Goal: Task Accomplishment & Management: Use online tool/utility

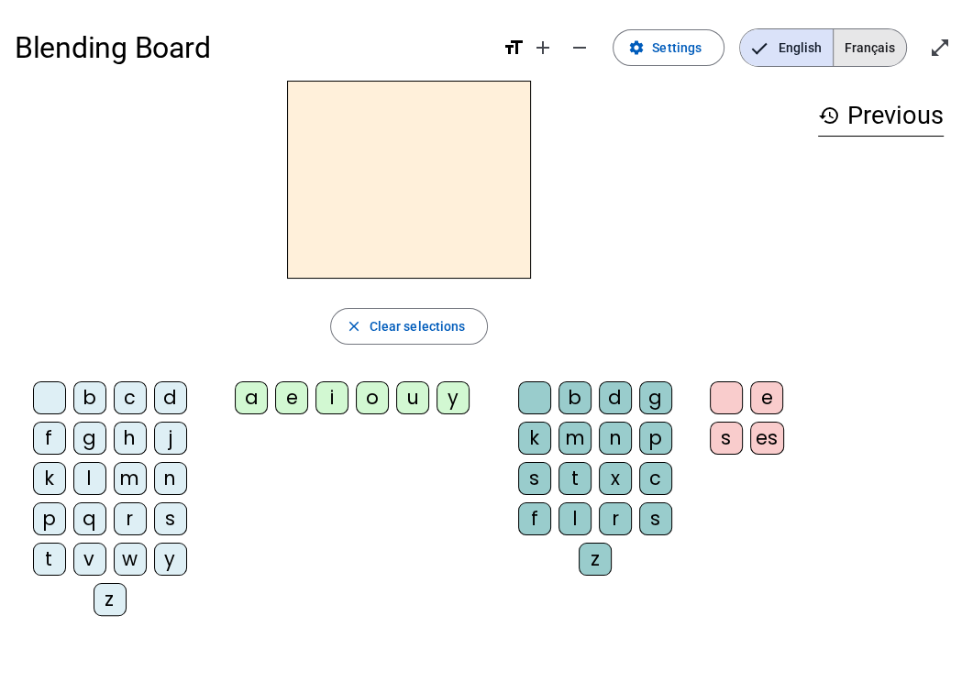
click at [865, 38] on span "Français" at bounding box center [869, 47] width 72 height 37
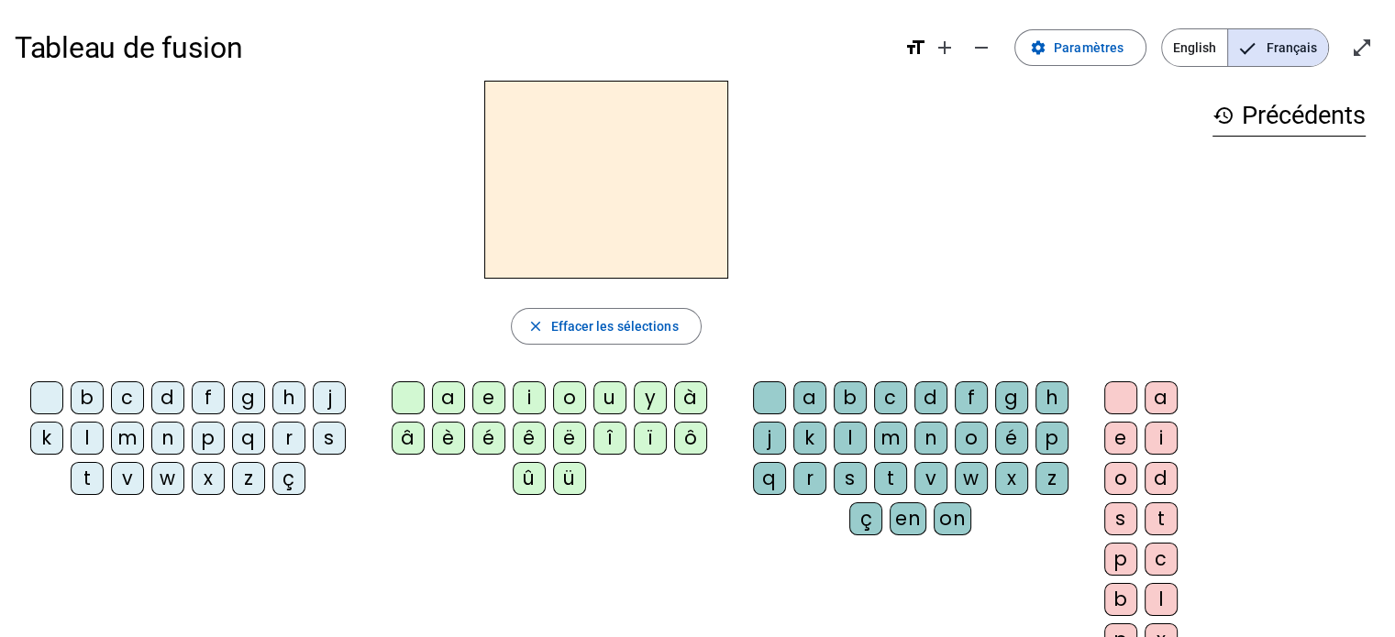
click at [553, 407] on div "o" at bounding box center [569, 397] width 33 height 33
click at [564, 436] on div "ë" at bounding box center [569, 438] width 33 height 33
click at [878, 459] on letter-bubble "m" at bounding box center [894, 442] width 40 height 40
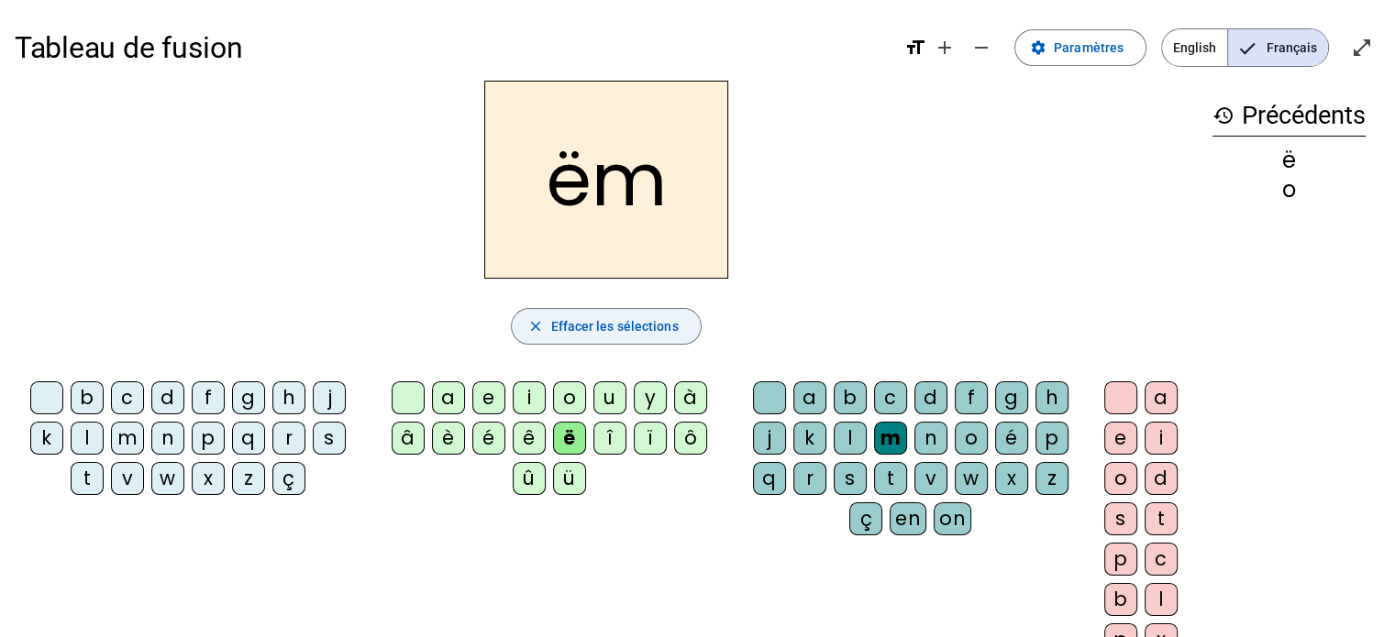
click at [557, 329] on span "Effacer les sélections" at bounding box center [613, 326] width 127 height 22
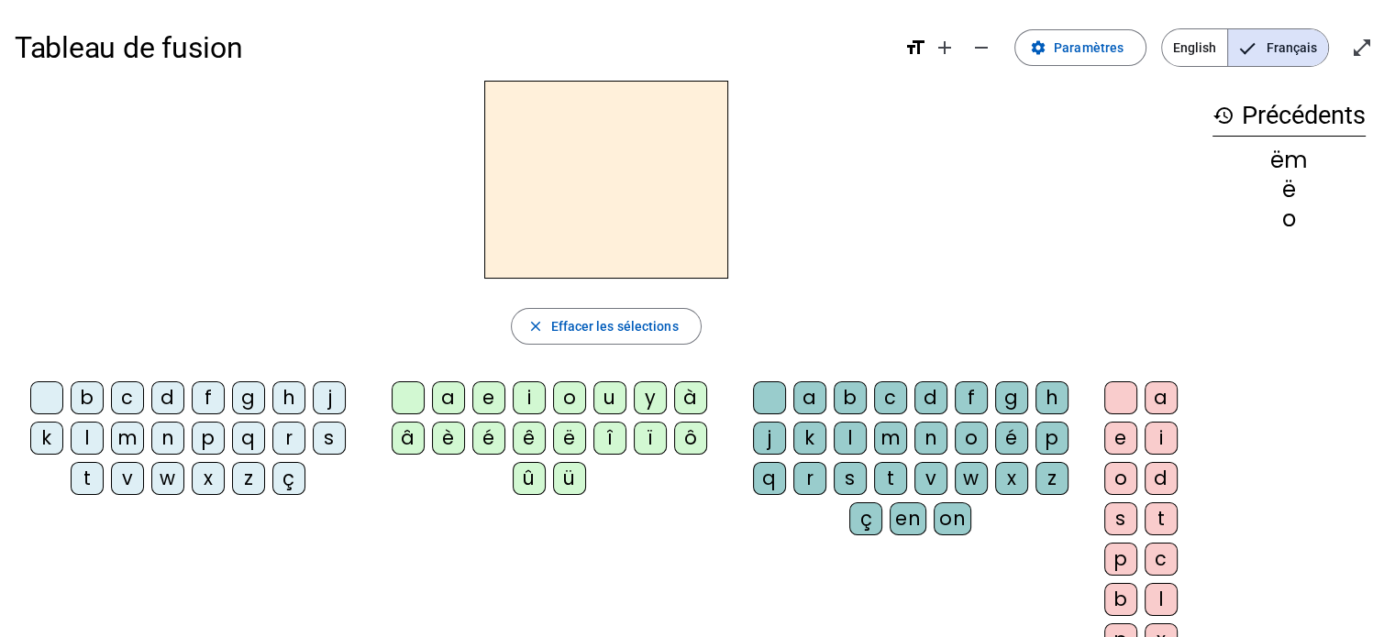
click at [1226, 118] on mat-icon "history" at bounding box center [1223, 116] width 22 height 22
click at [774, 480] on div "q" at bounding box center [769, 478] width 33 height 33
click at [1273, 53] on span "Français" at bounding box center [1278, 47] width 100 height 37
click at [1123, 60] on span at bounding box center [1080, 48] width 130 height 44
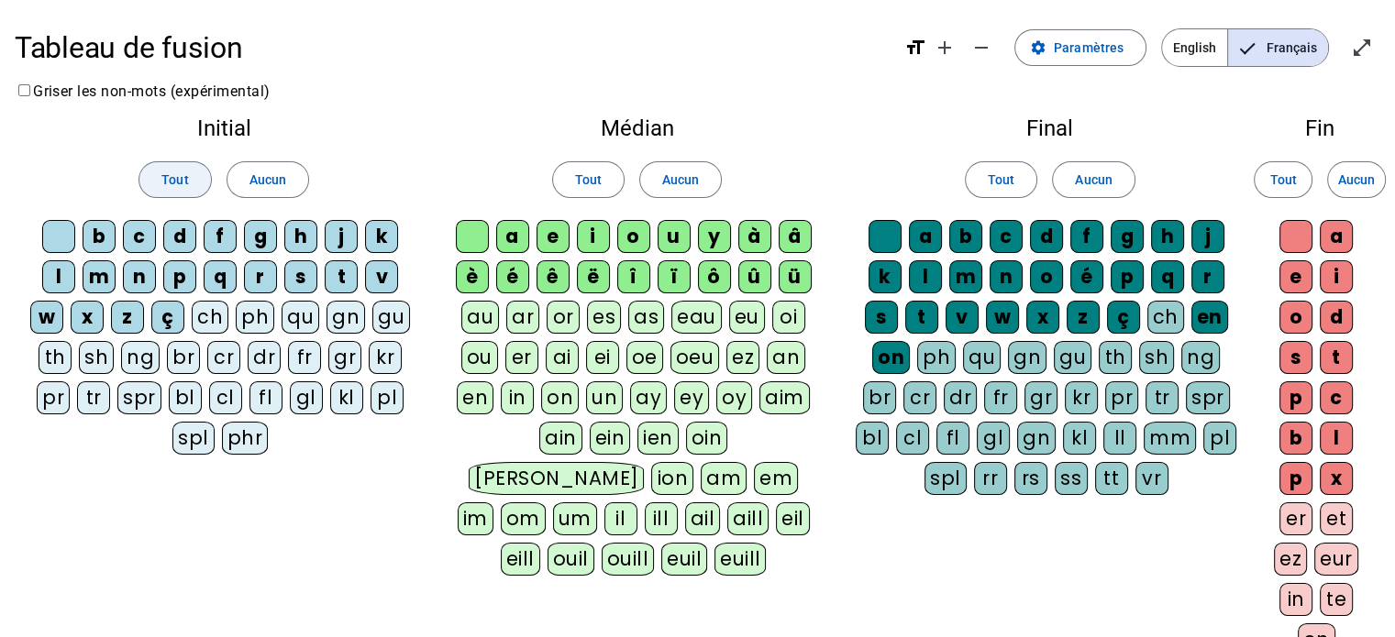
click at [180, 177] on span "Tout" at bounding box center [174, 180] width 27 height 22
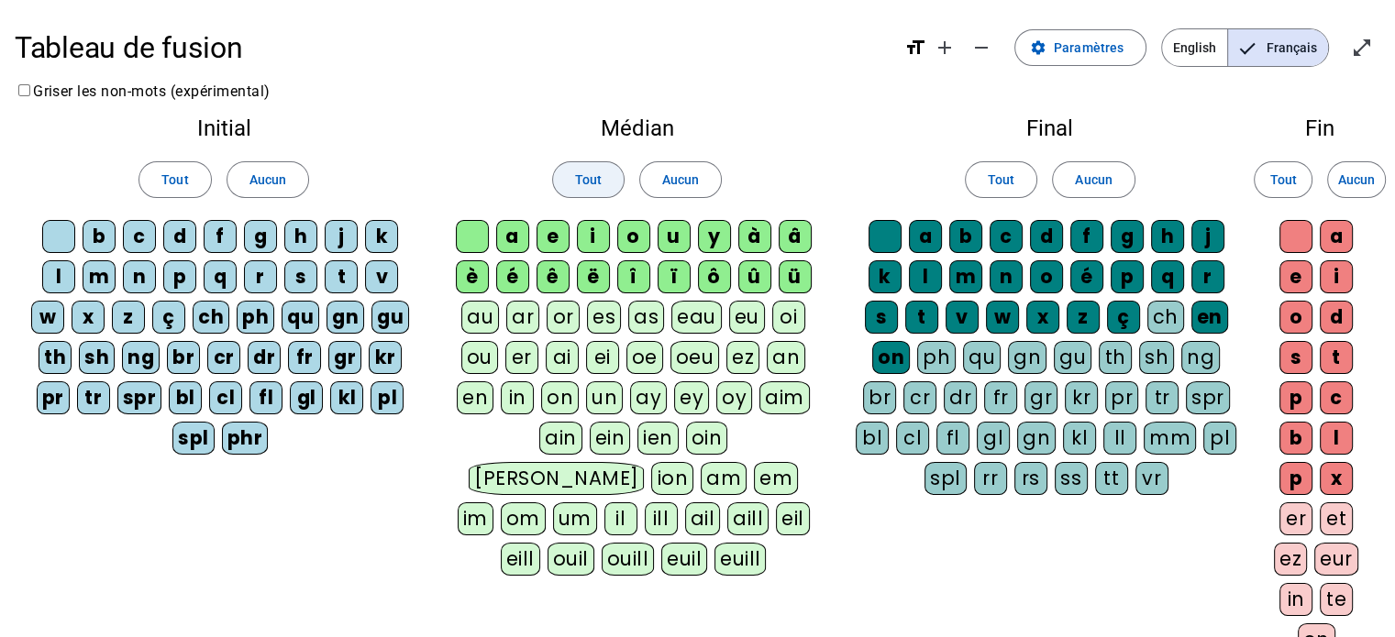
click at [594, 179] on span "Tout" at bounding box center [588, 180] width 27 height 22
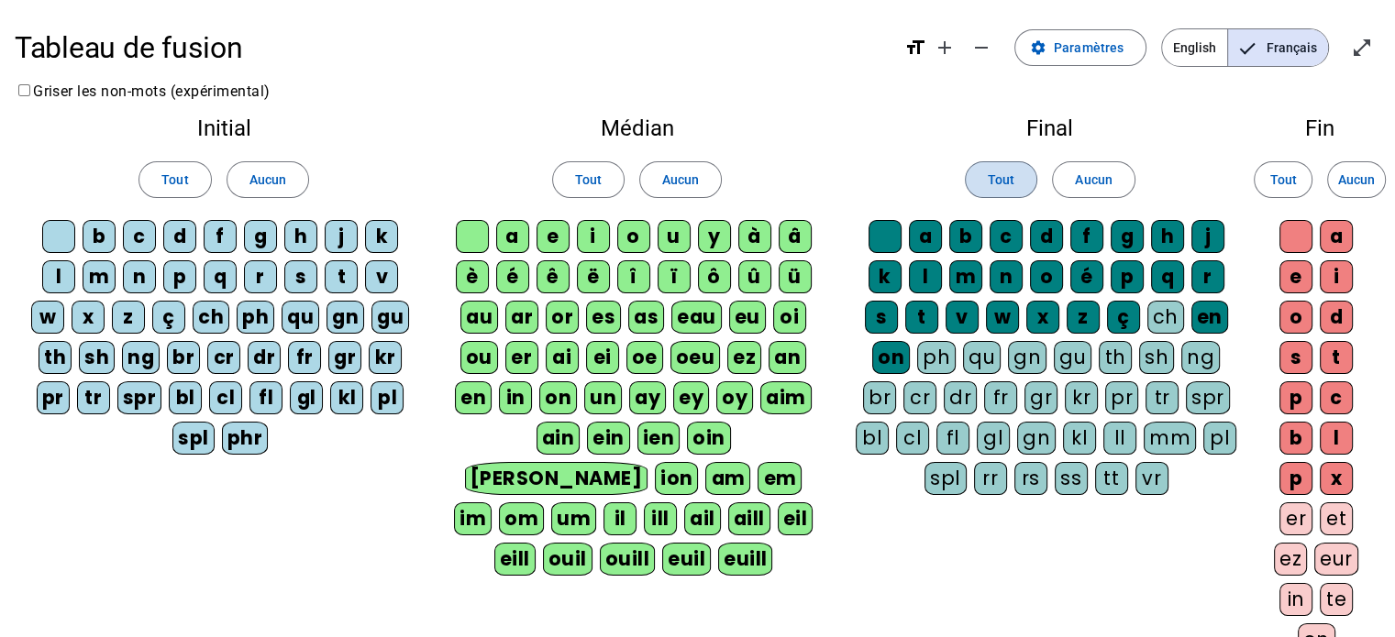
click at [1021, 182] on span at bounding box center [1000, 180] width 71 height 44
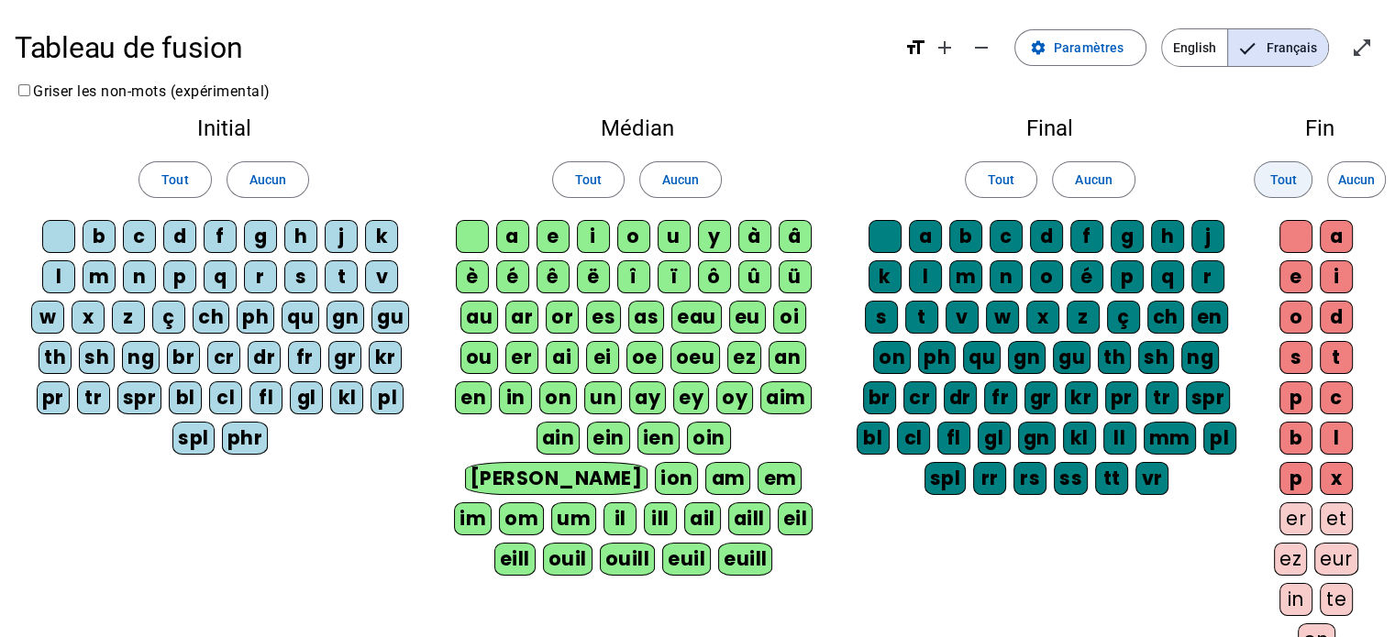
click at [1254, 177] on span at bounding box center [1282, 180] width 57 height 44
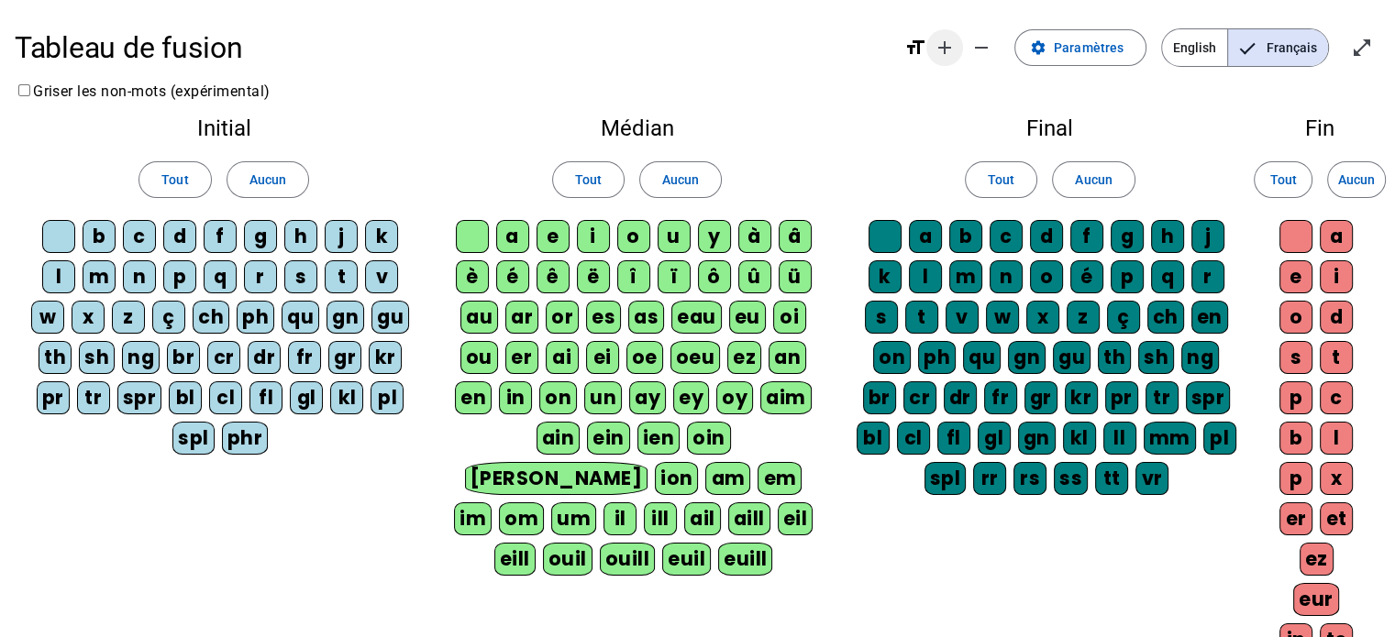
click at [964, 41] on span "Augmenter la taille de la police" at bounding box center [944, 48] width 44 height 44
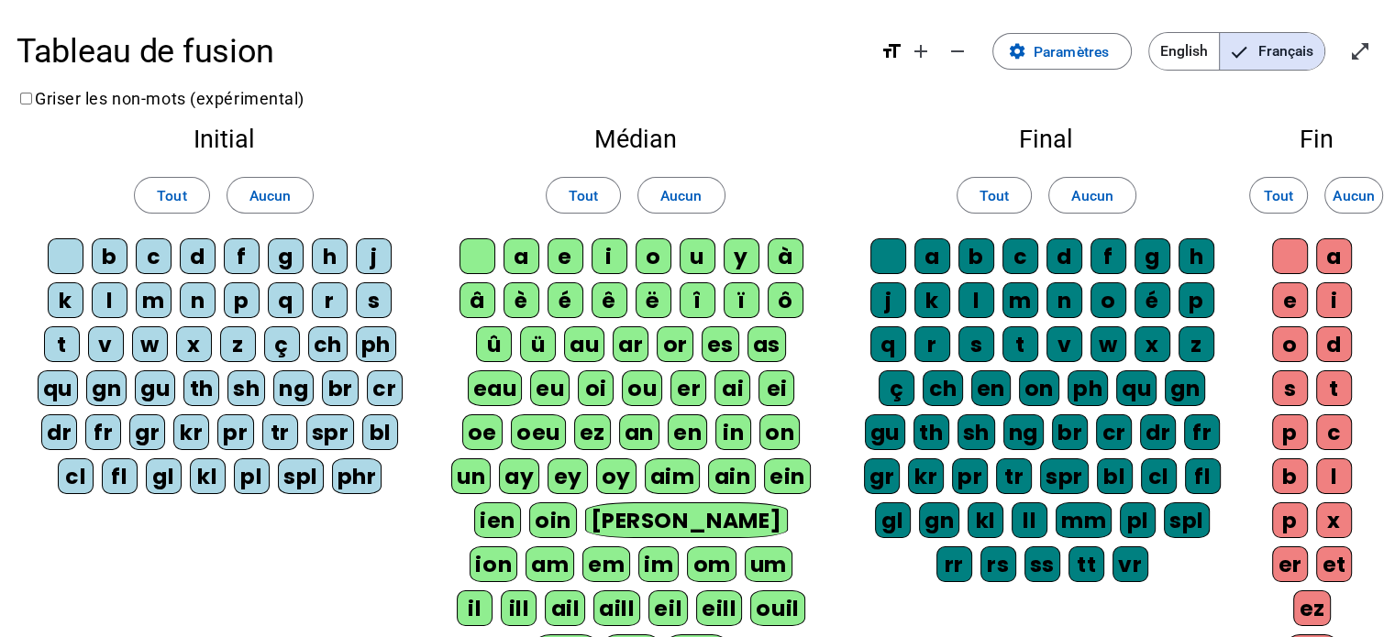
click at [881, 50] on mat-icon "format_size" at bounding box center [891, 51] width 22 height 22
click at [902, 47] on span "Augmenter la taille de la police" at bounding box center [920, 51] width 44 height 44
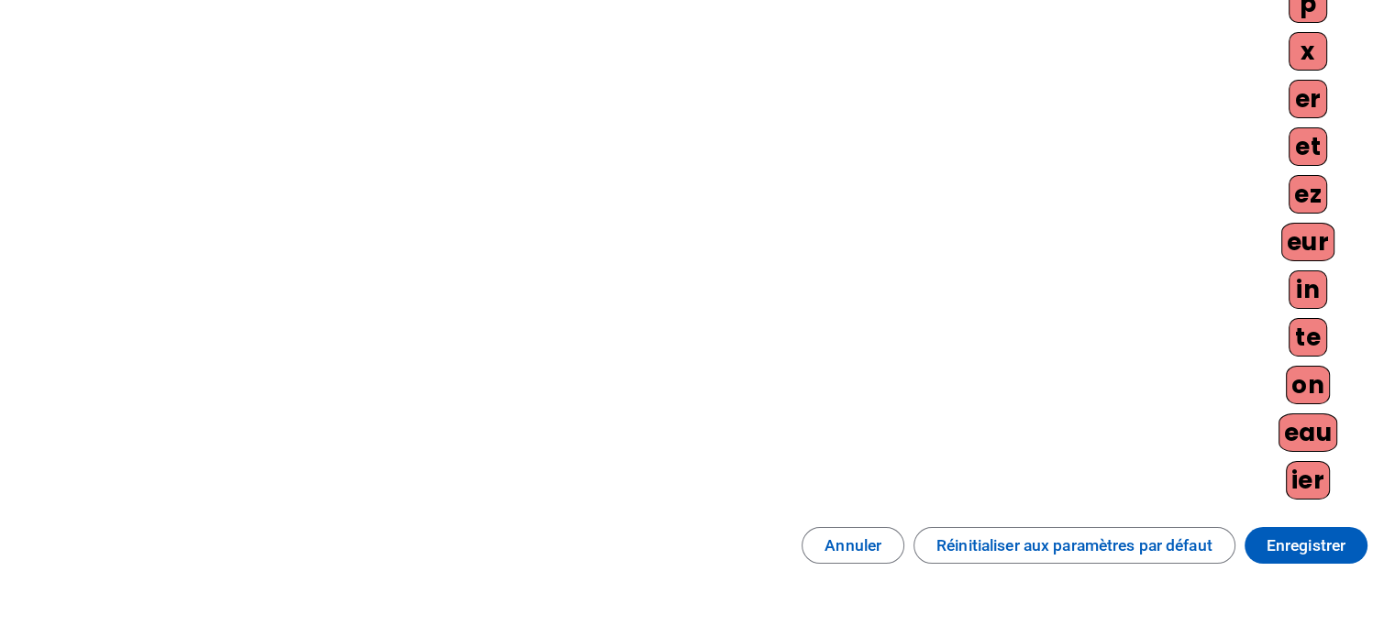
scroll to position [1003, 0]
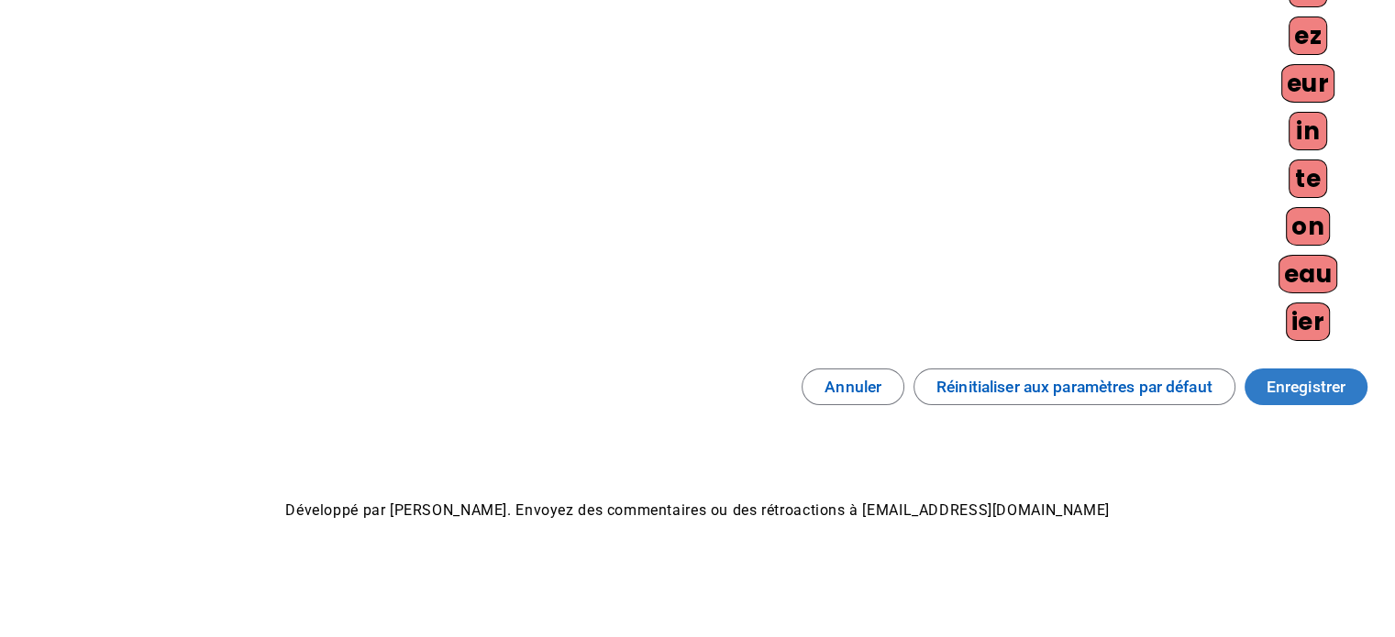
click at [1354, 384] on span at bounding box center [1305, 387] width 123 height 44
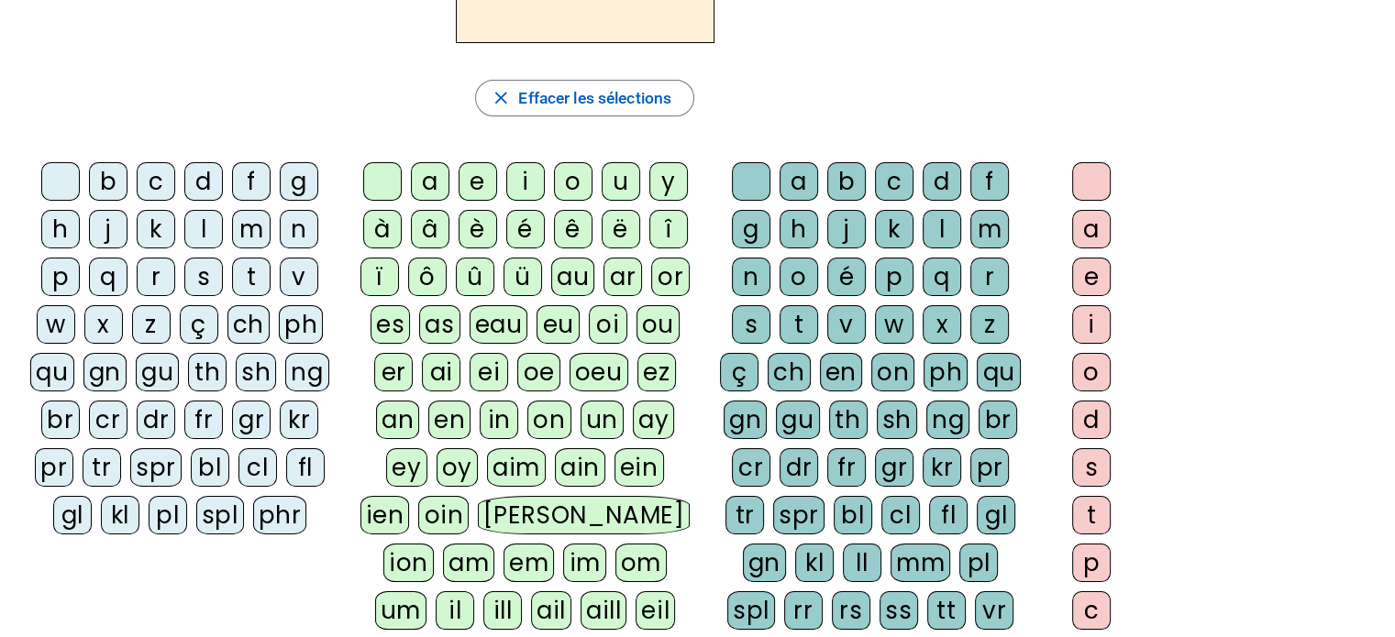
scroll to position [367, 0]
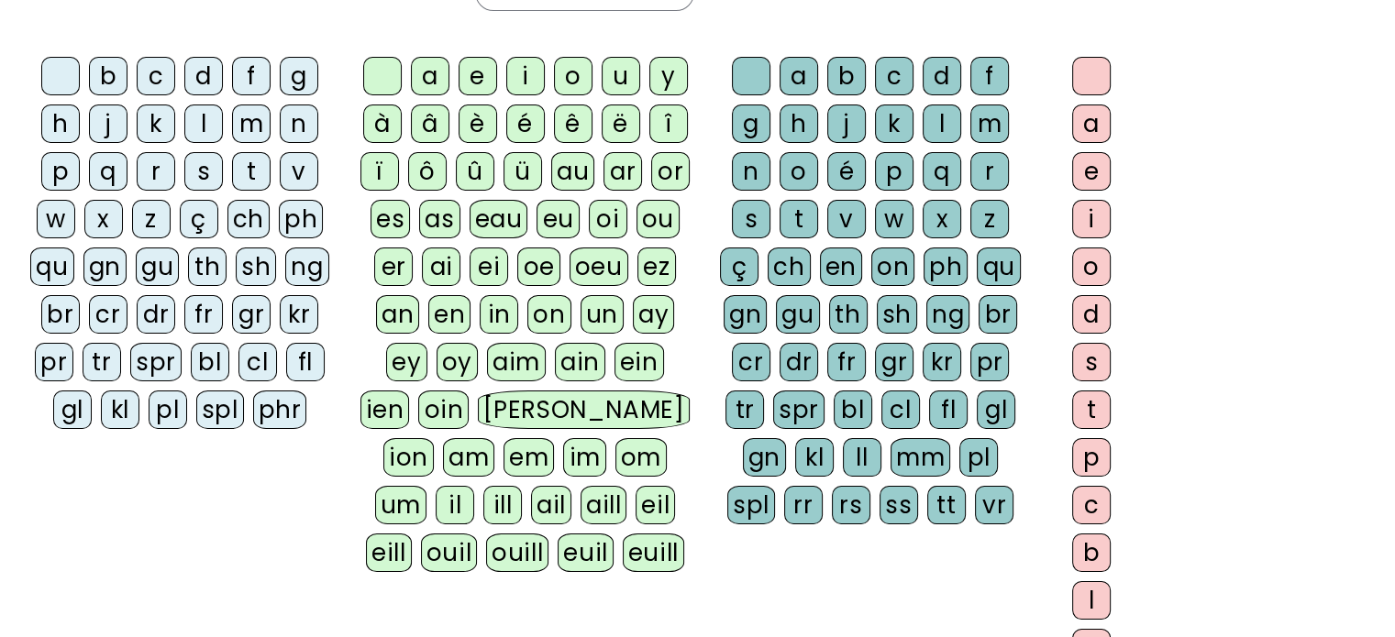
click at [946, 182] on div "q" at bounding box center [941, 171] width 39 height 39
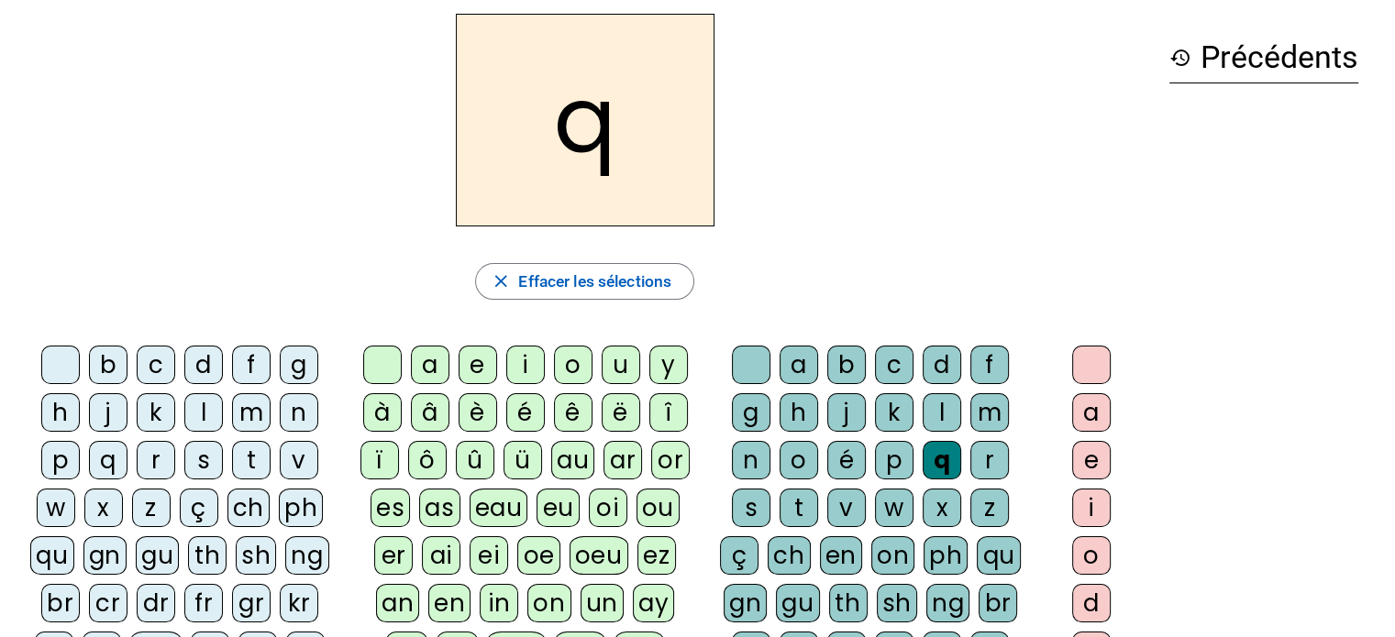
scroll to position [0, 0]
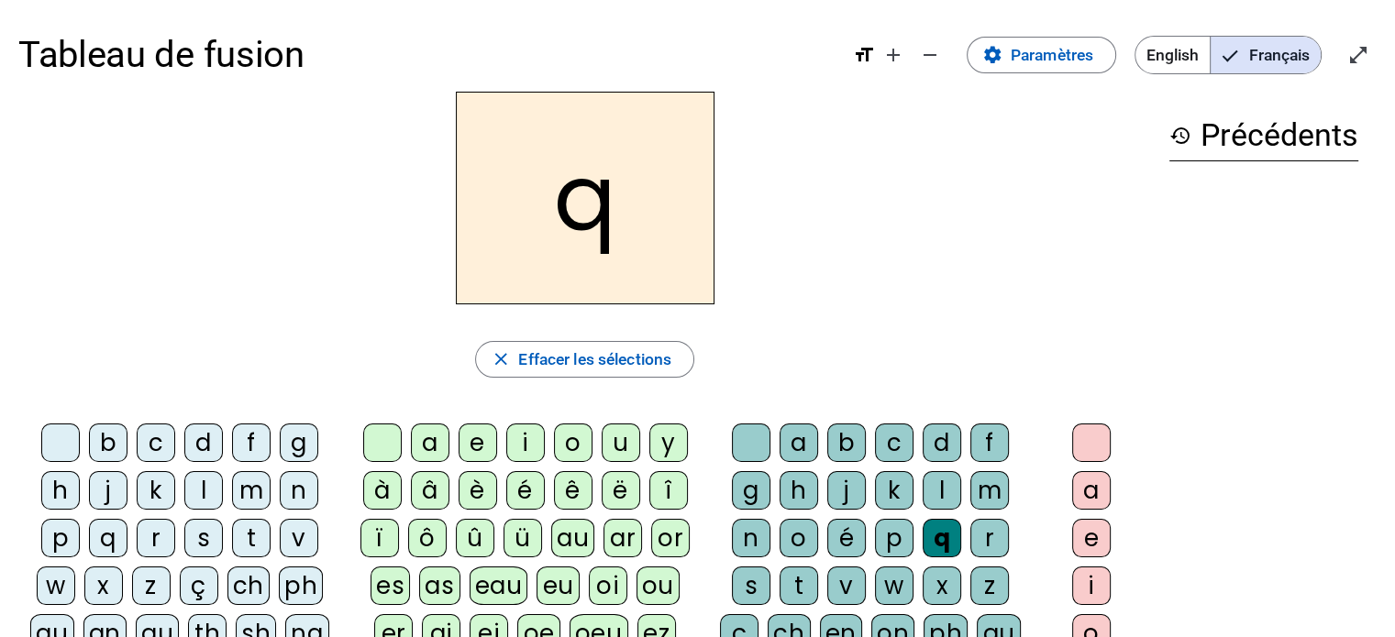
click at [609, 223] on h2 "q" at bounding box center [585, 198] width 259 height 213
click at [574, 208] on h2 "q" at bounding box center [585, 198] width 259 height 213
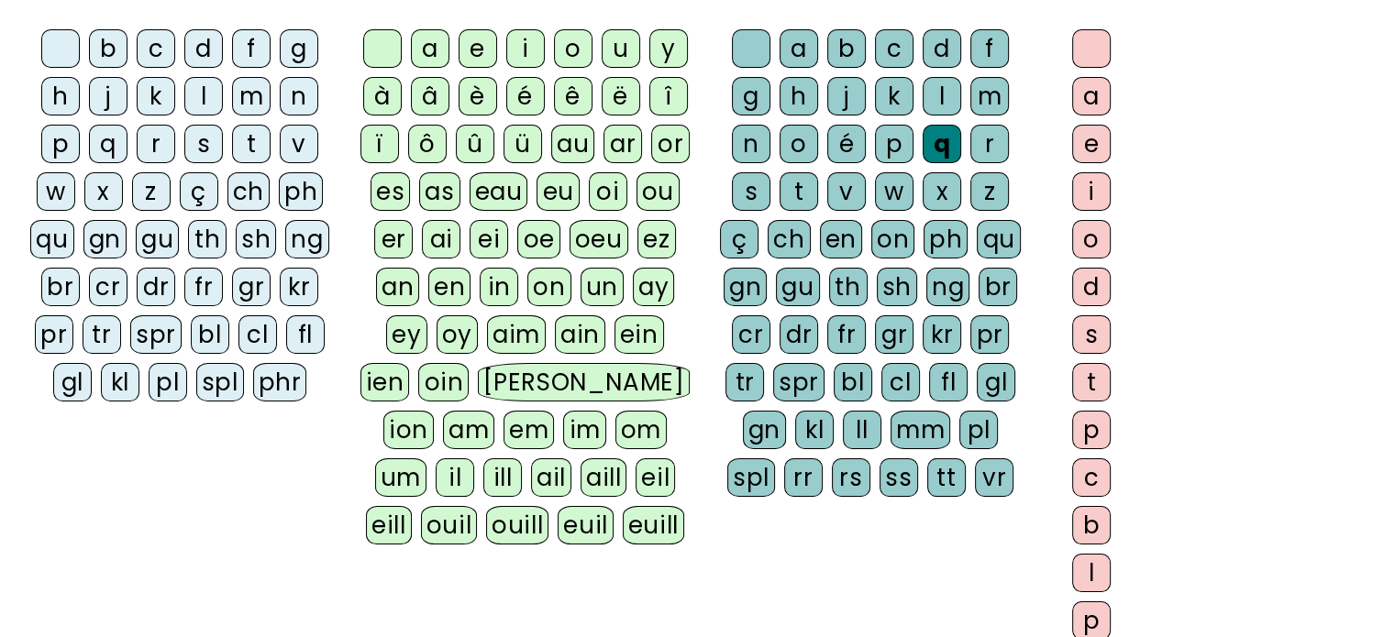
scroll to position [275, 0]
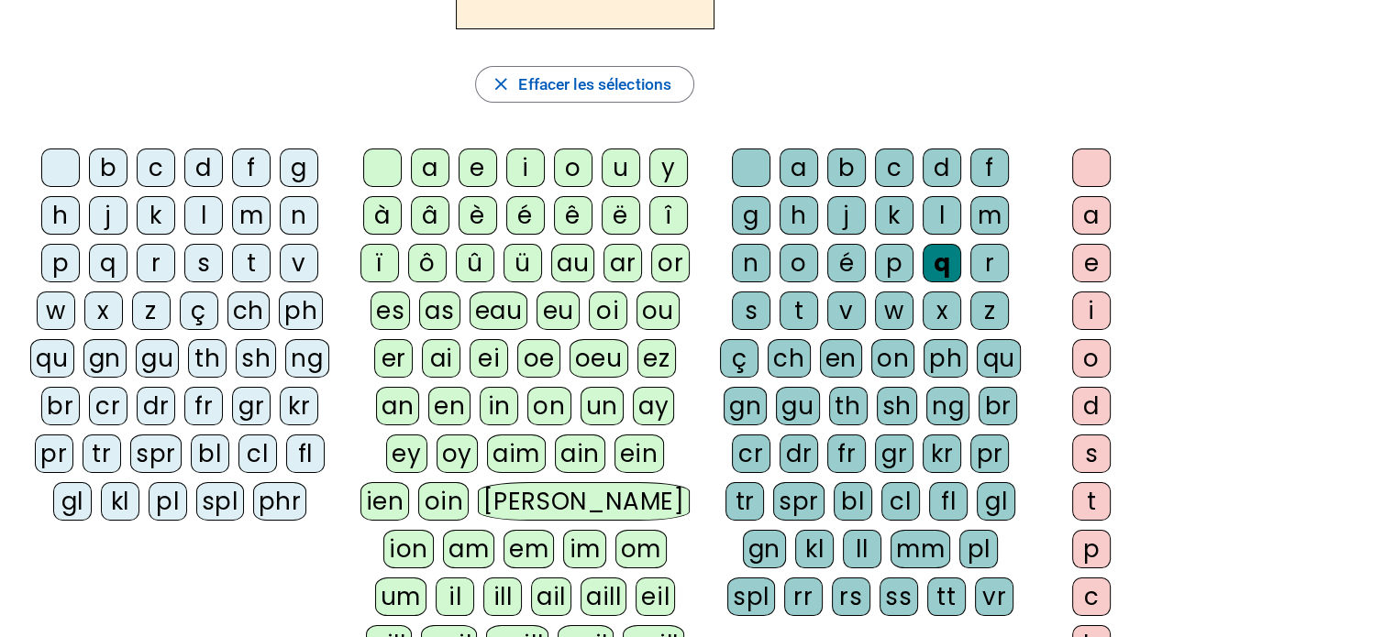
click at [51, 356] on div "qu" at bounding box center [51, 358] width 43 height 39
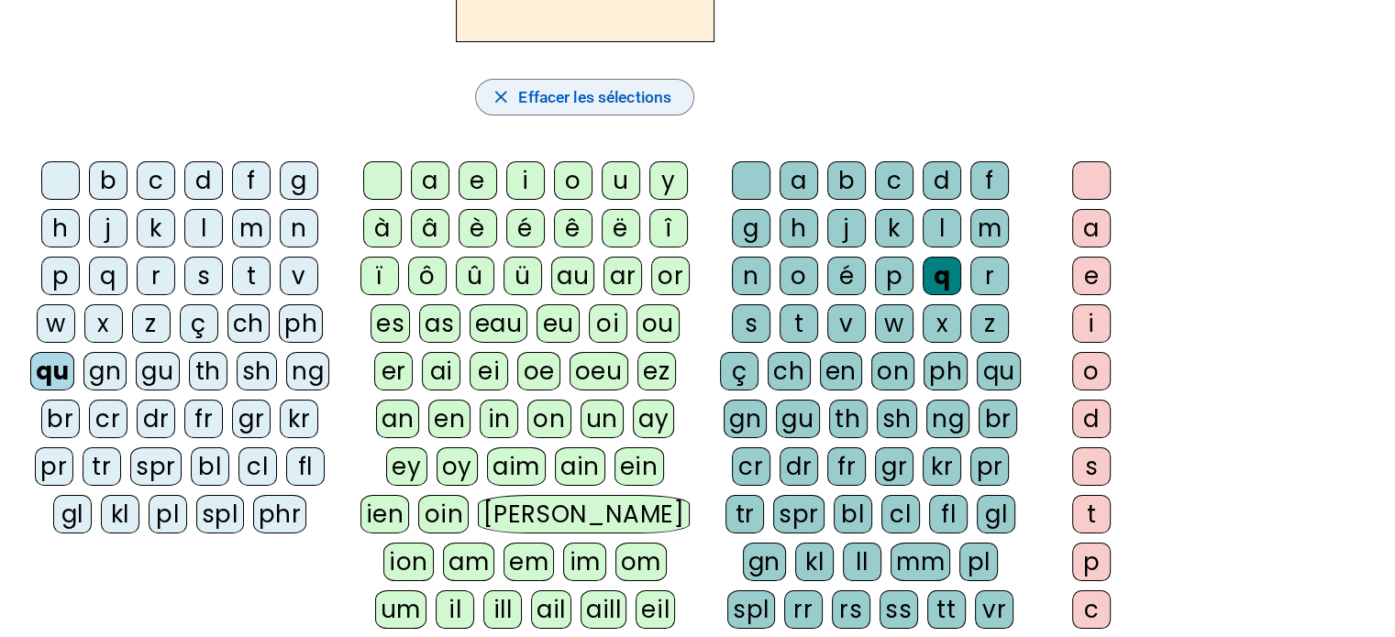
scroll to position [0, 0]
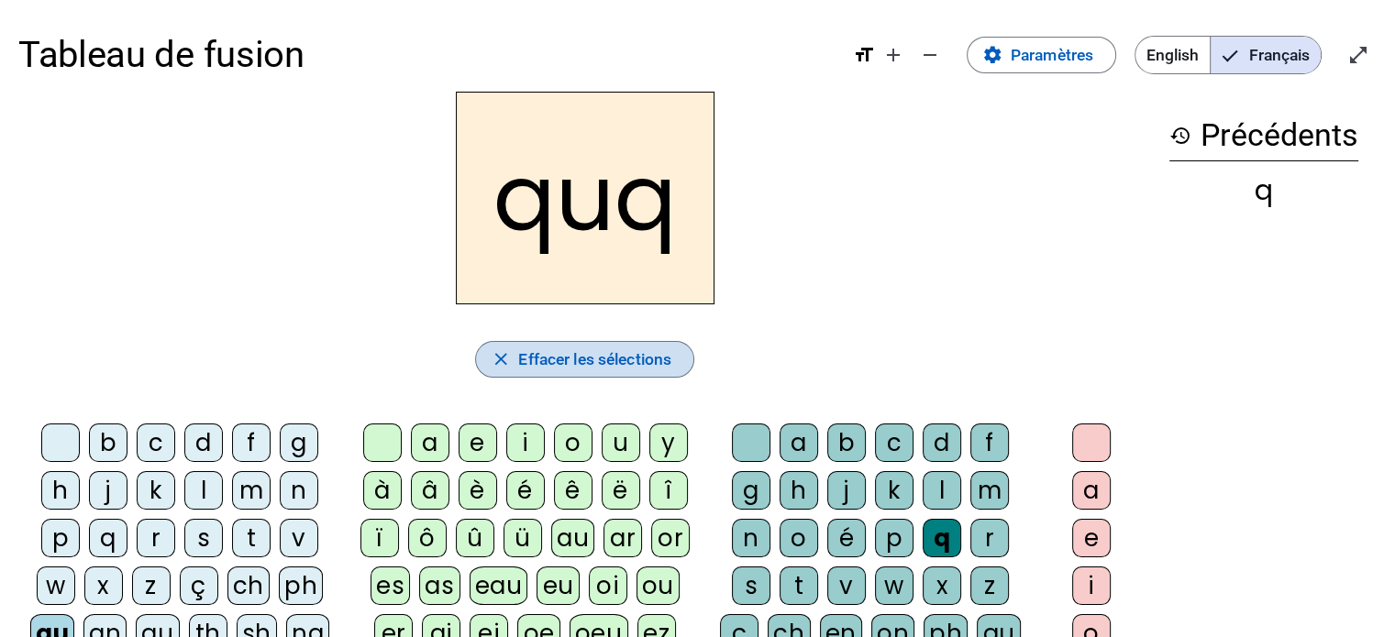
click at [611, 359] on span "Effacer les sélections" at bounding box center [594, 360] width 153 height 28
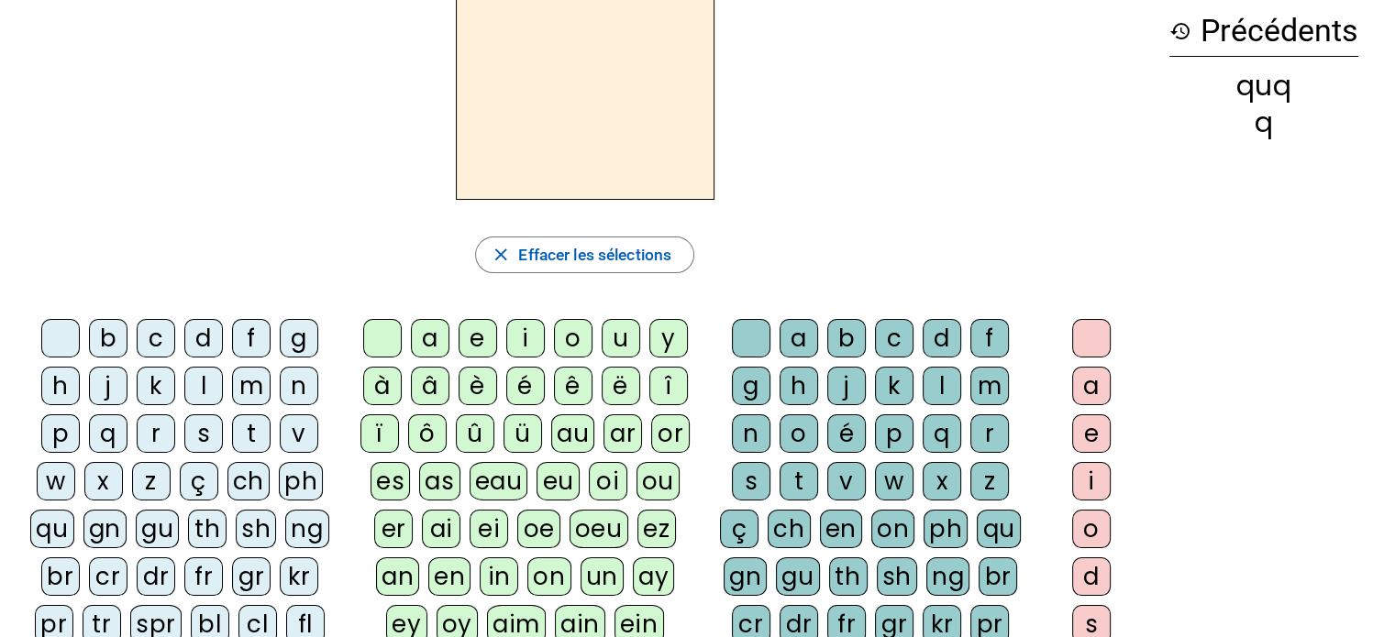
scroll to position [183, 0]
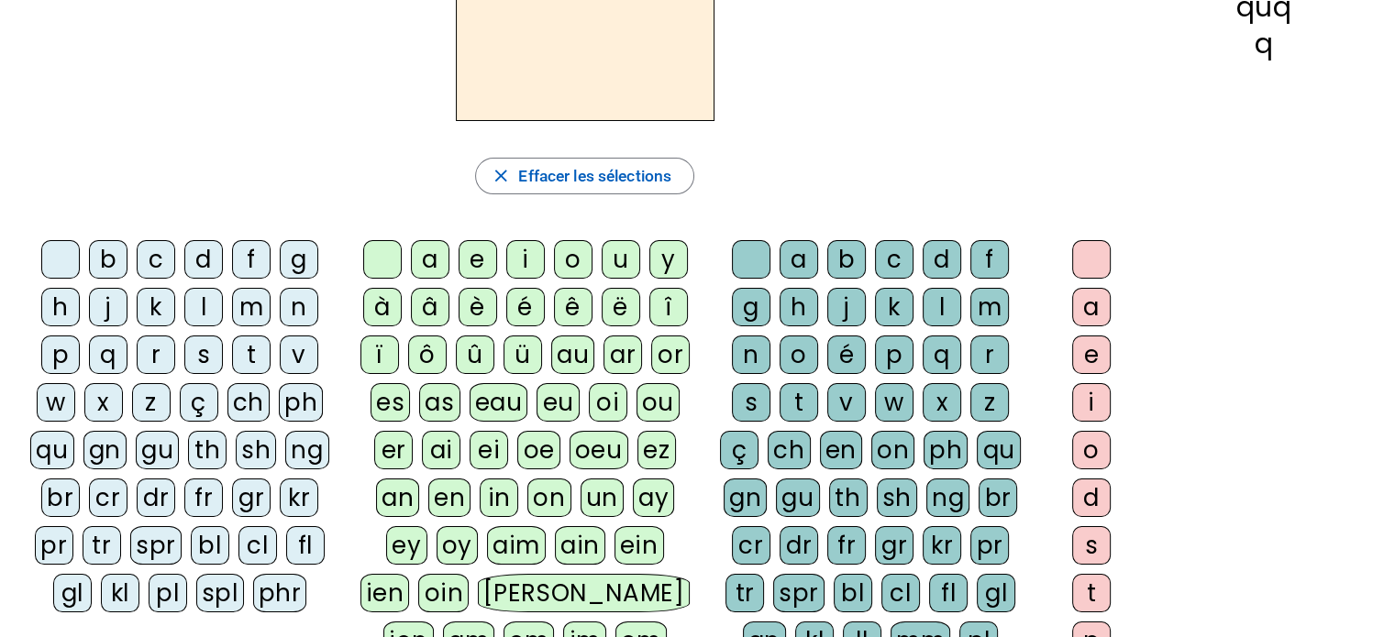
click at [62, 465] on div "qu" at bounding box center [51, 450] width 43 height 39
click at [521, 255] on div "i" at bounding box center [525, 259] width 39 height 39
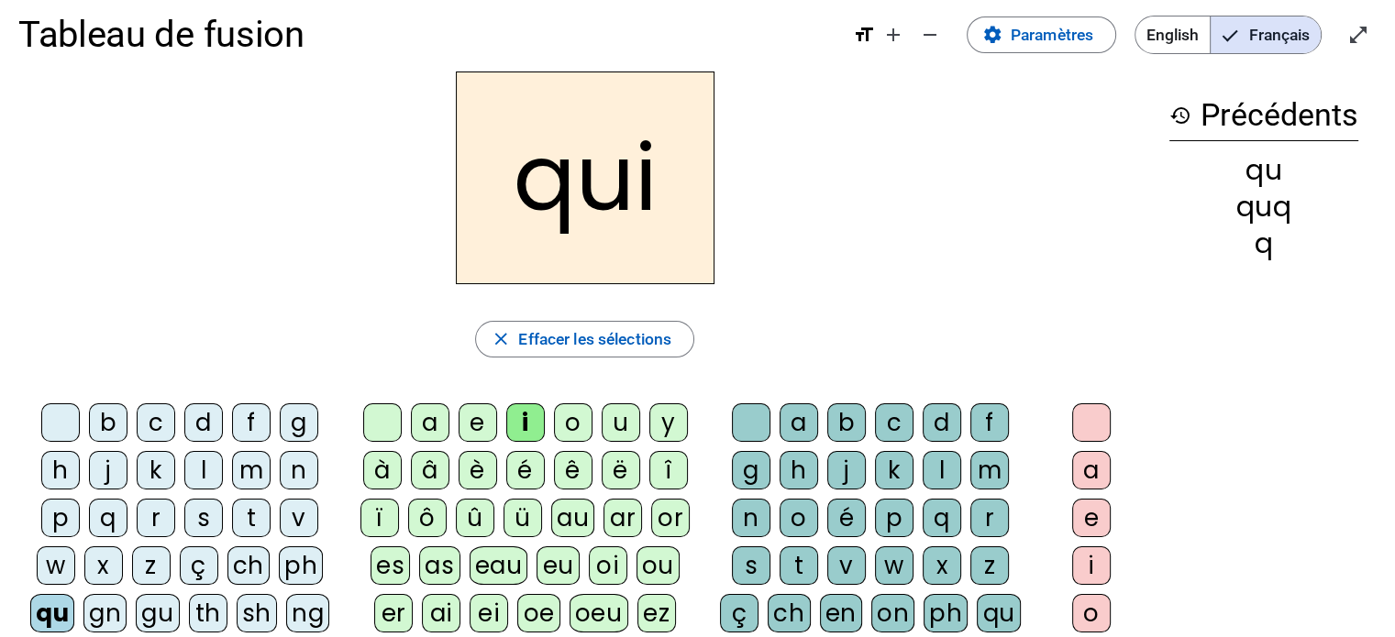
scroll to position [0, 0]
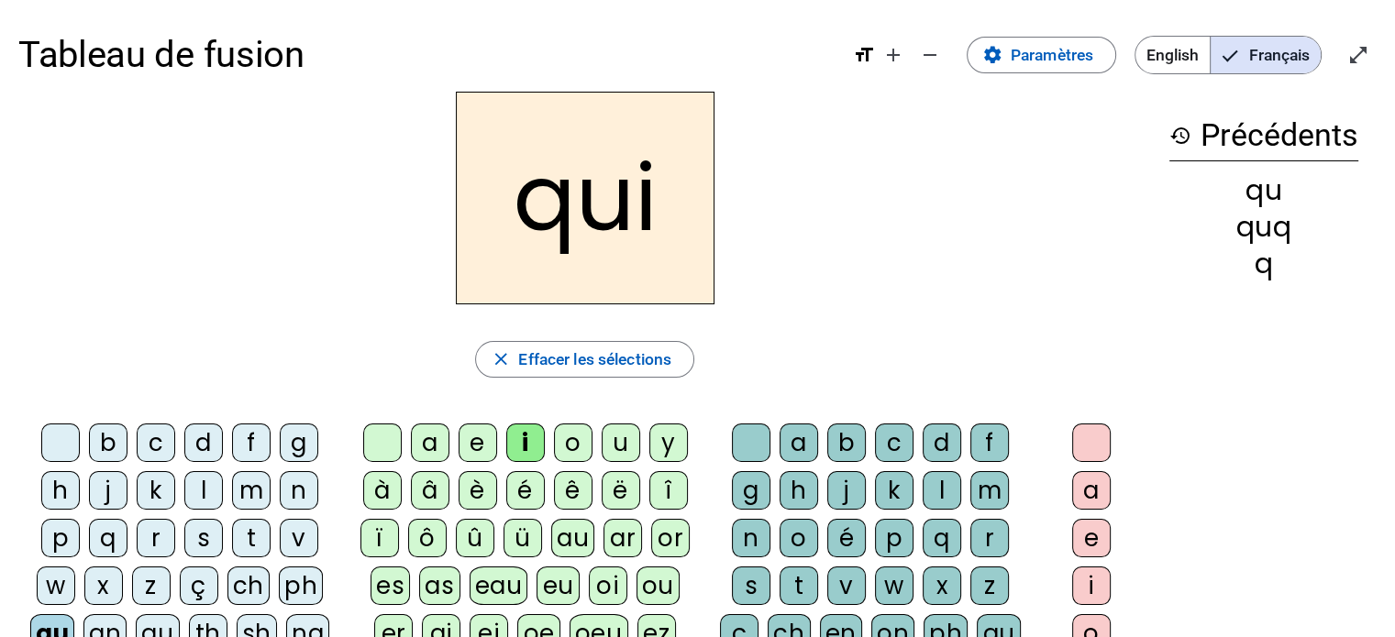
click at [543, 190] on h2 "qui" at bounding box center [585, 198] width 259 height 213
click at [642, 197] on h2 "qui" at bounding box center [585, 198] width 259 height 213
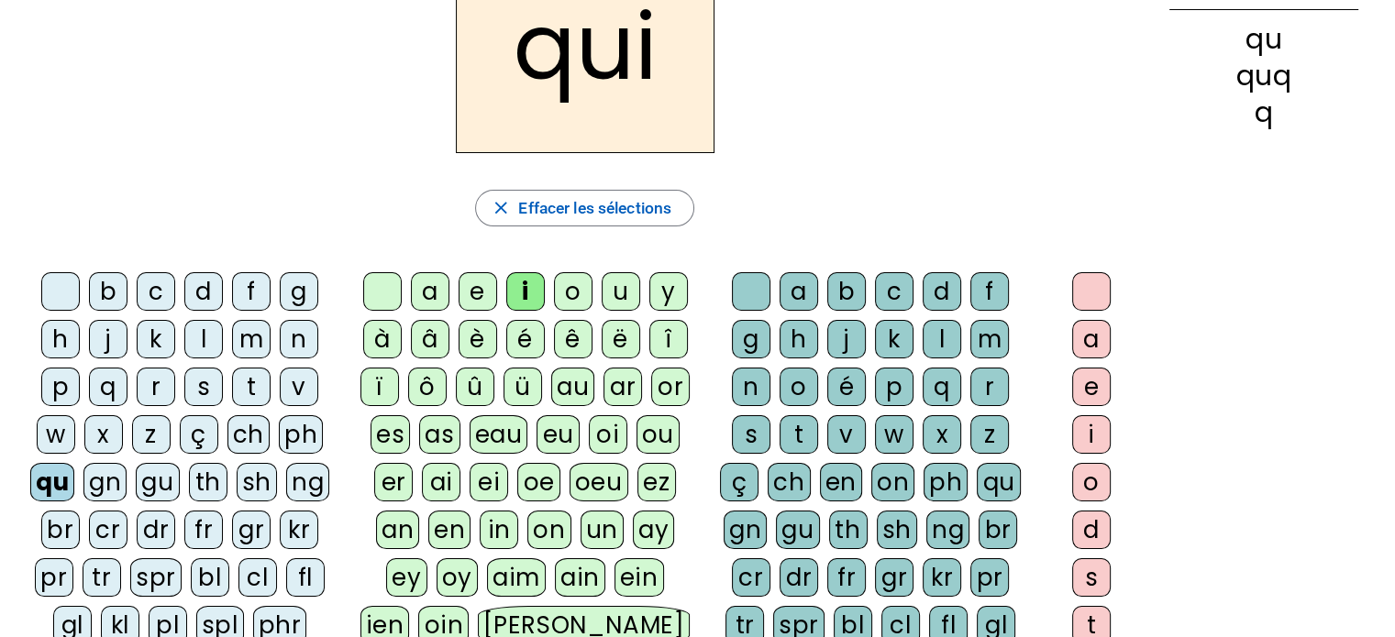
scroll to position [183, 0]
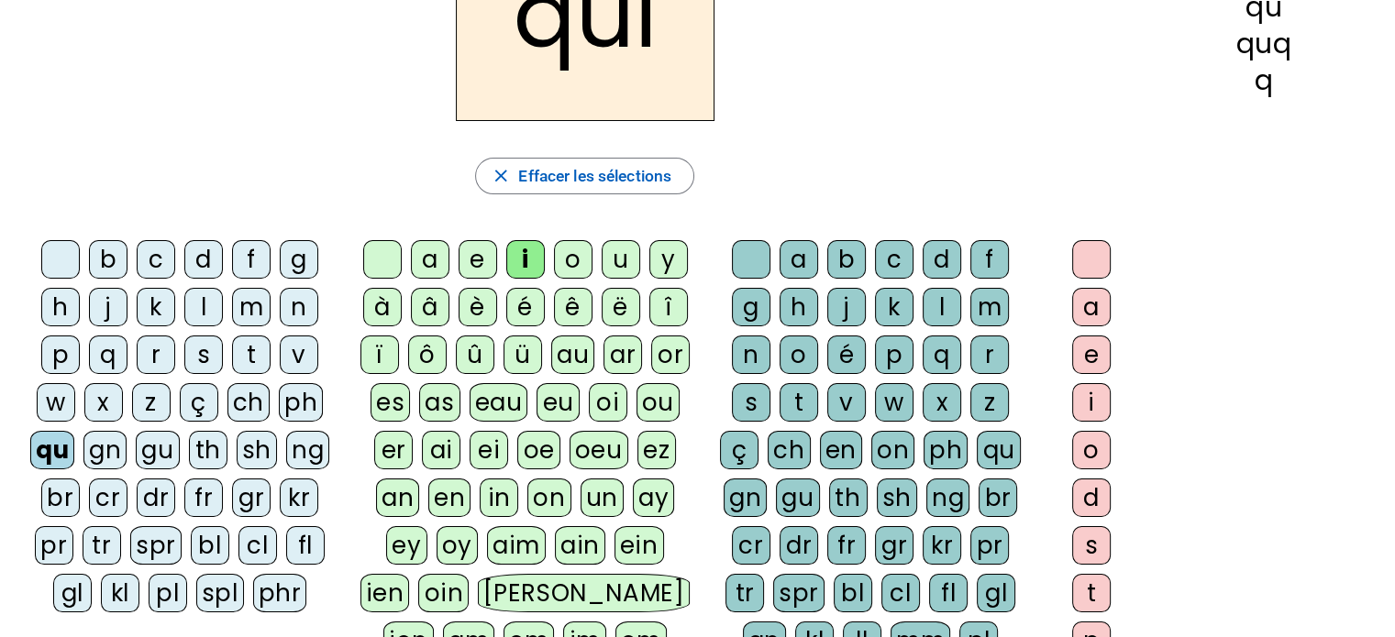
click at [205, 361] on div "s" at bounding box center [203, 355] width 39 height 39
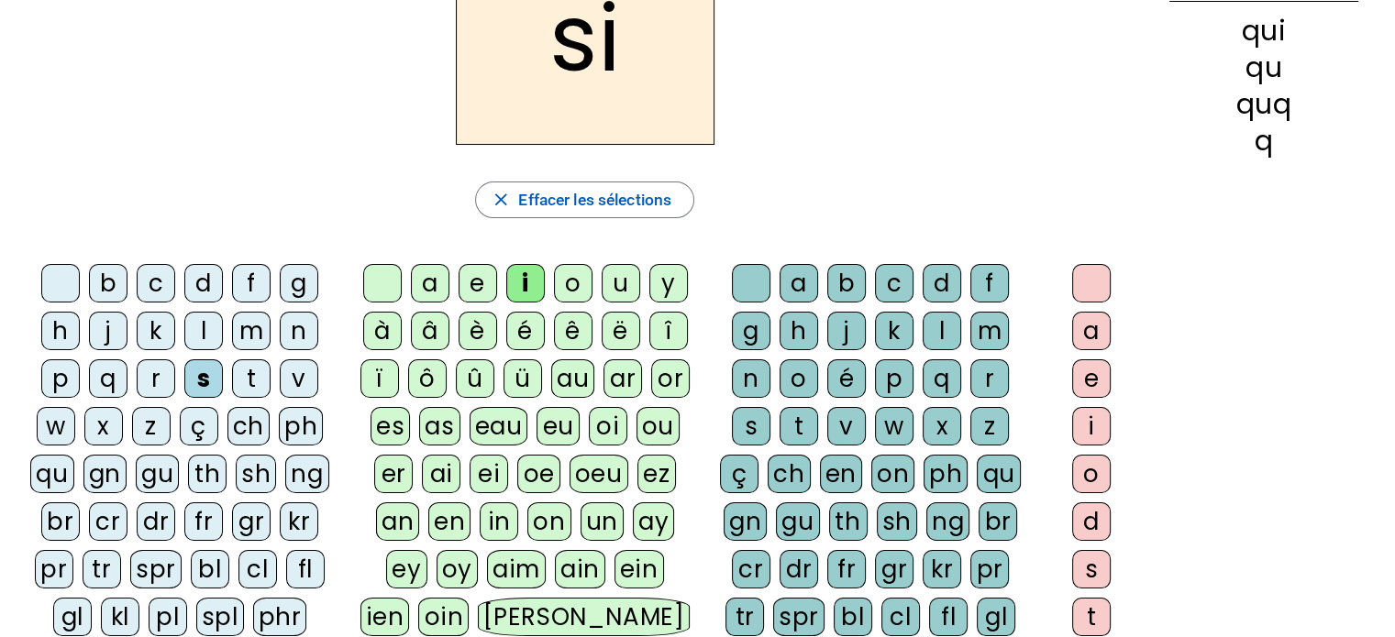
scroll to position [92, 0]
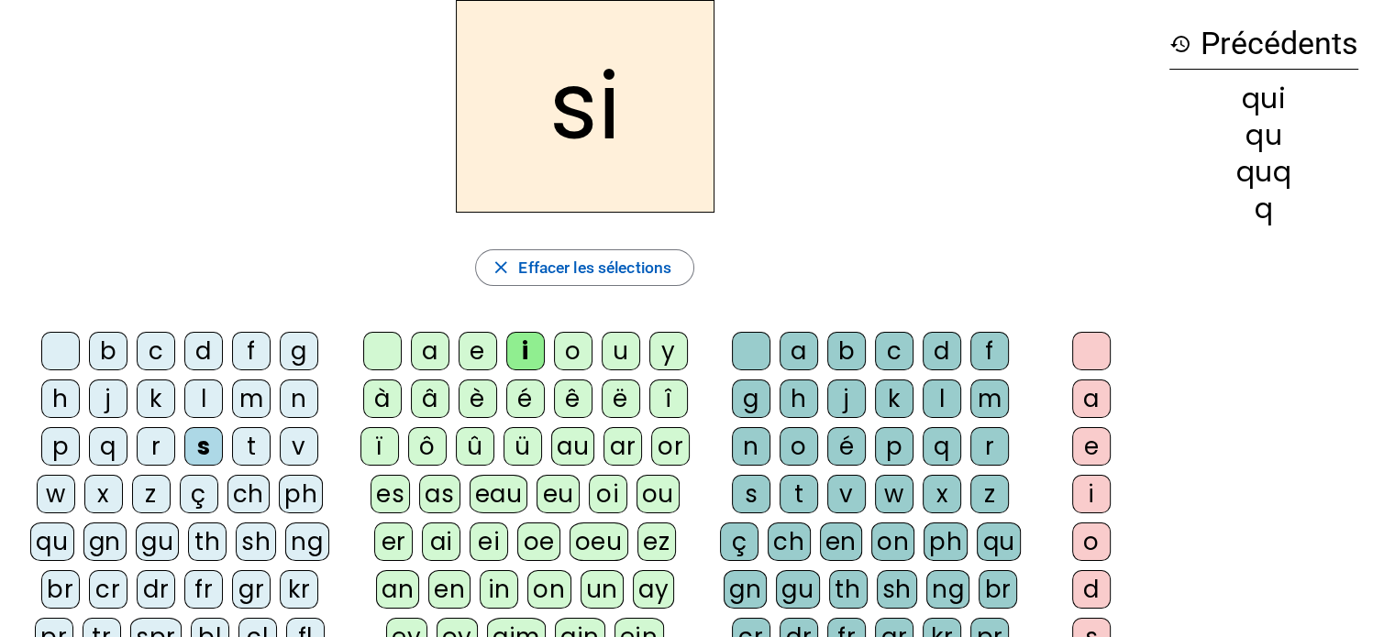
drag, startPoint x: 596, startPoint y: 79, endPoint x: 574, endPoint y: 100, distance: 30.5
click at [574, 100] on h2 "si" at bounding box center [585, 106] width 259 height 213
click at [576, 119] on h2 "si" at bounding box center [585, 106] width 259 height 213
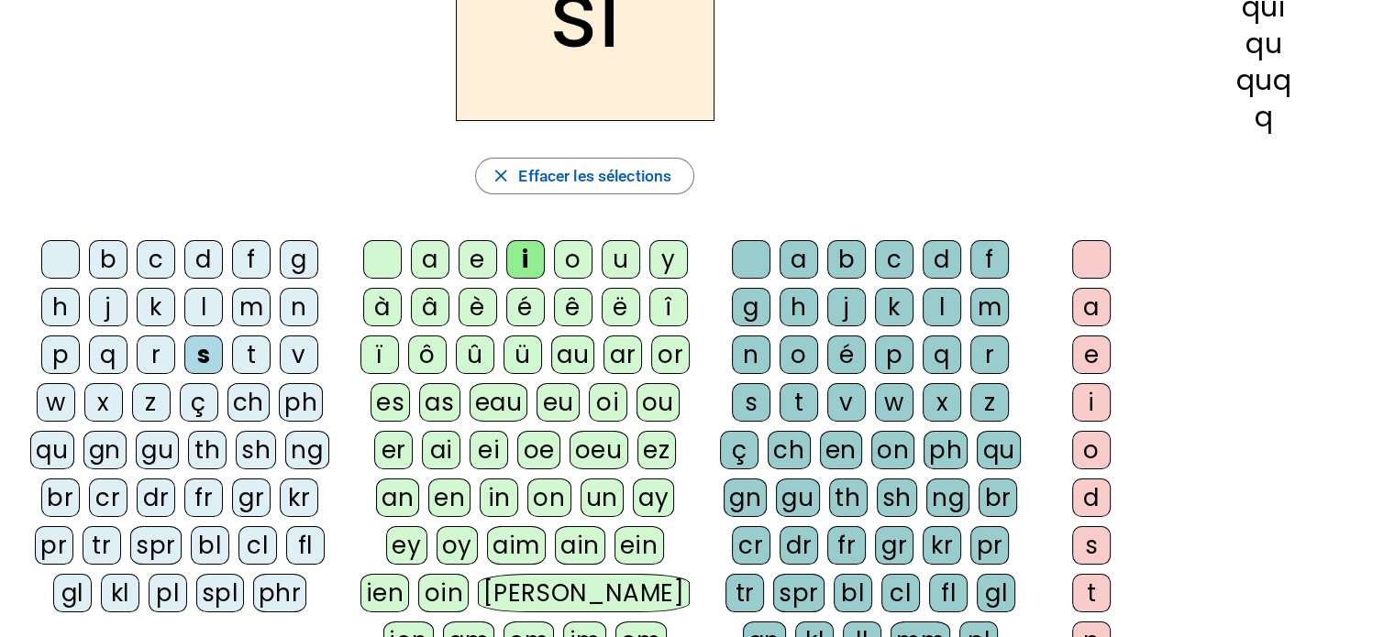
click at [301, 304] on div "n" at bounding box center [299, 307] width 39 height 39
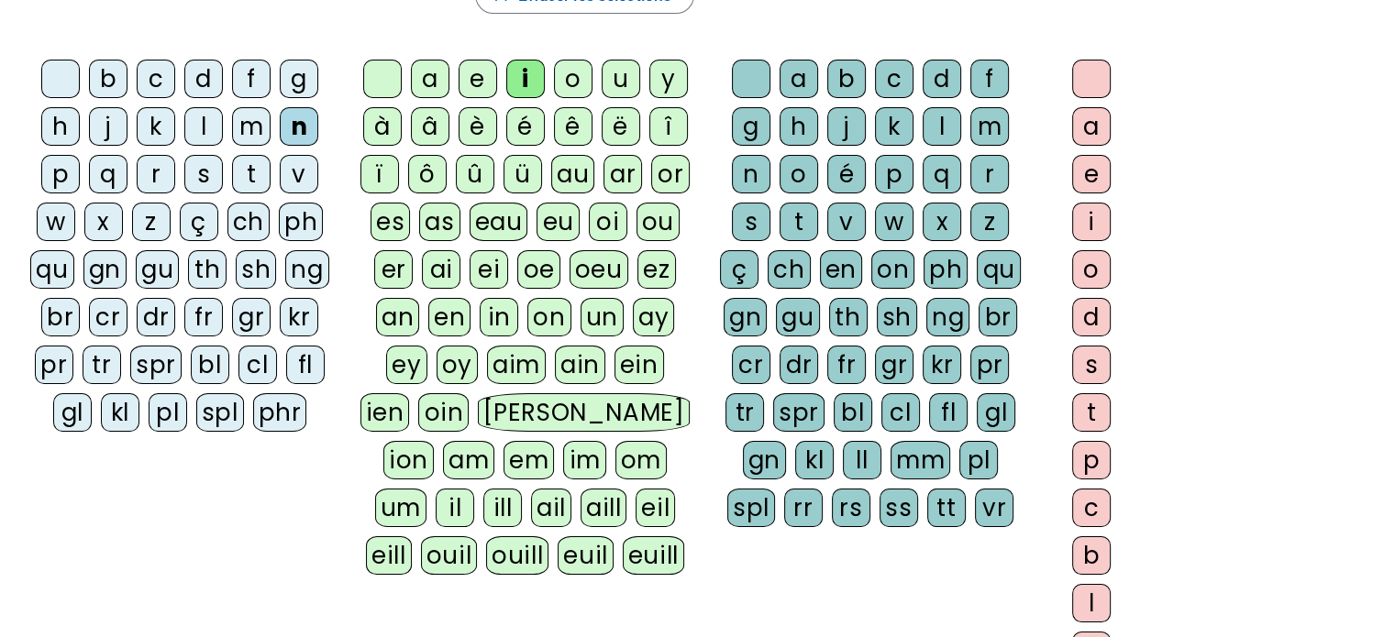
scroll to position [367, 0]
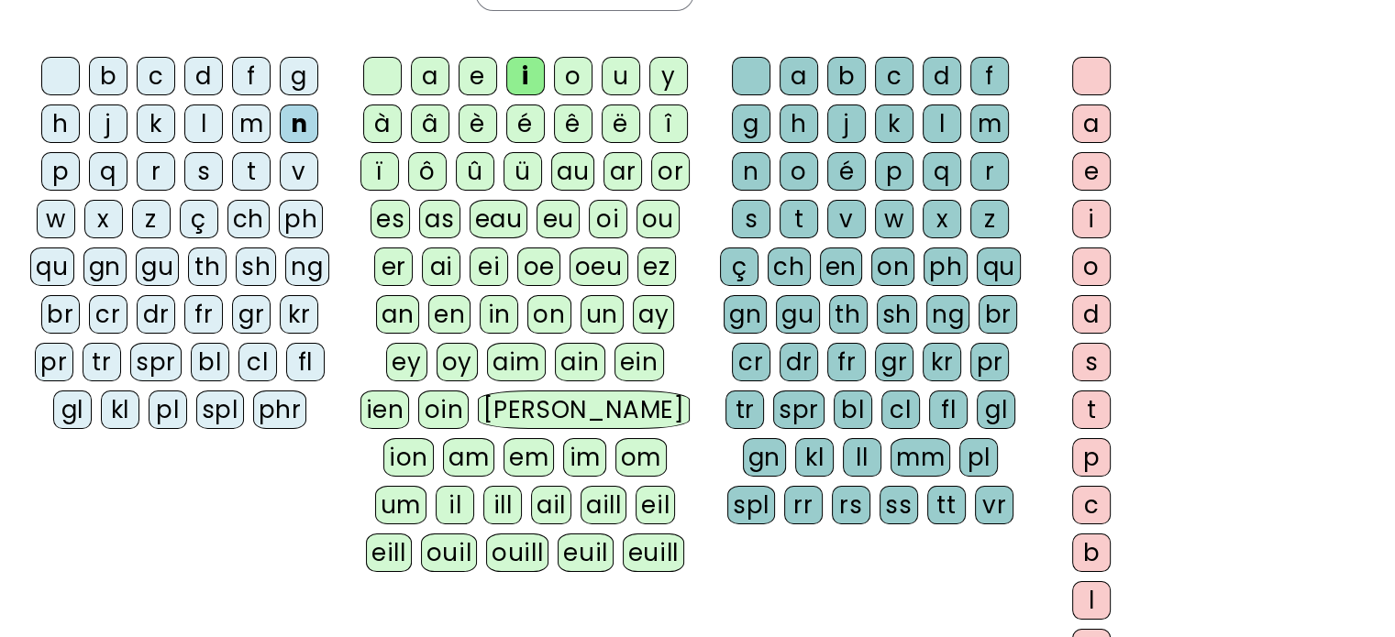
click at [469, 67] on div "e" at bounding box center [477, 76] width 39 height 39
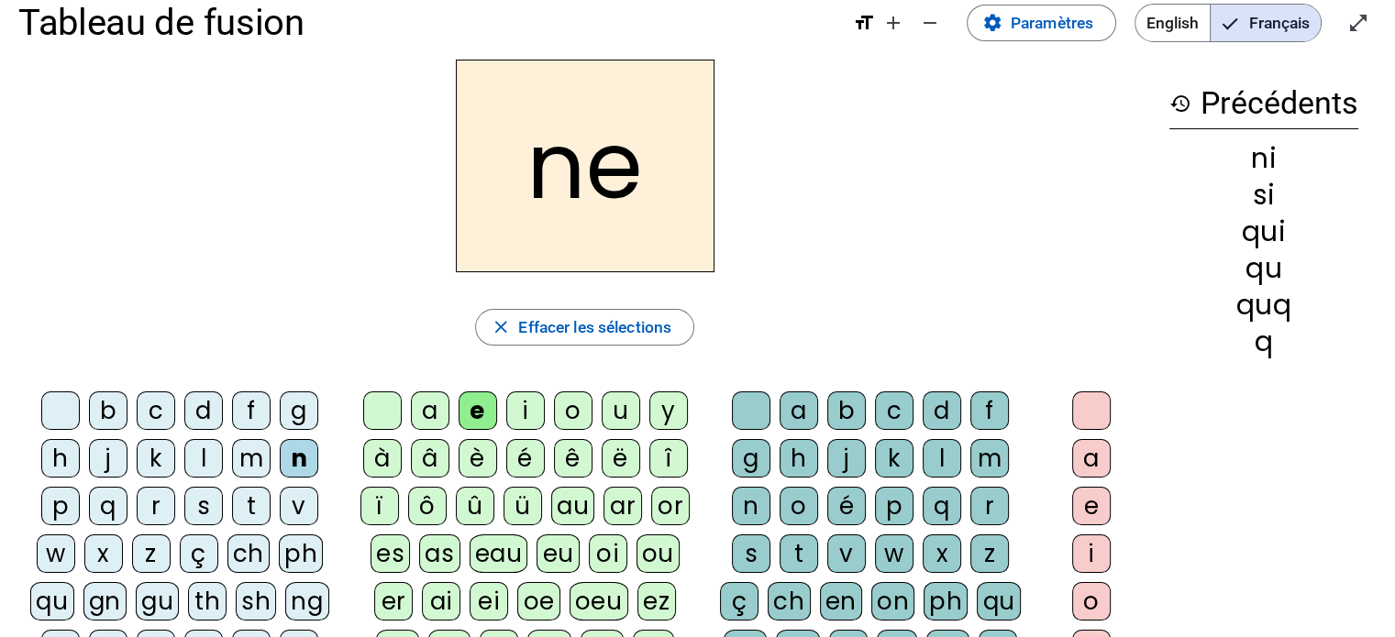
scroll to position [0, 0]
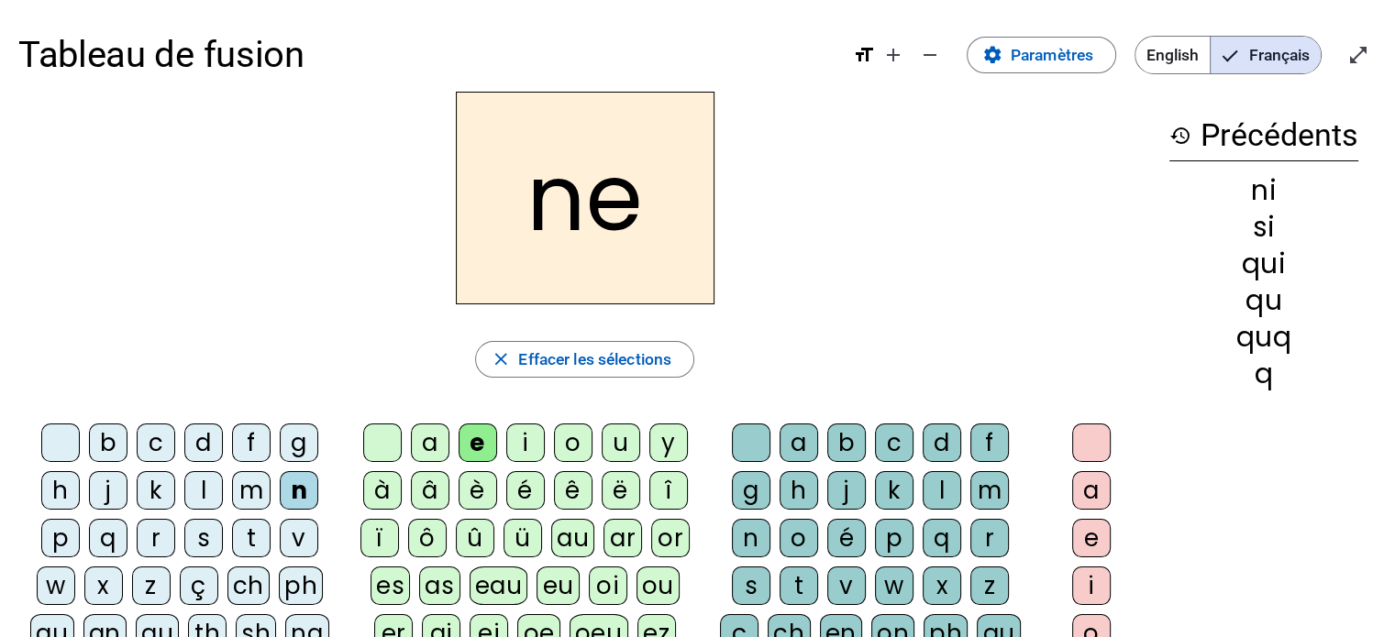
click at [1180, 135] on mat-icon "history" at bounding box center [1180, 136] width 22 height 22
